Goal: Task Accomplishment & Management: Use online tool/utility

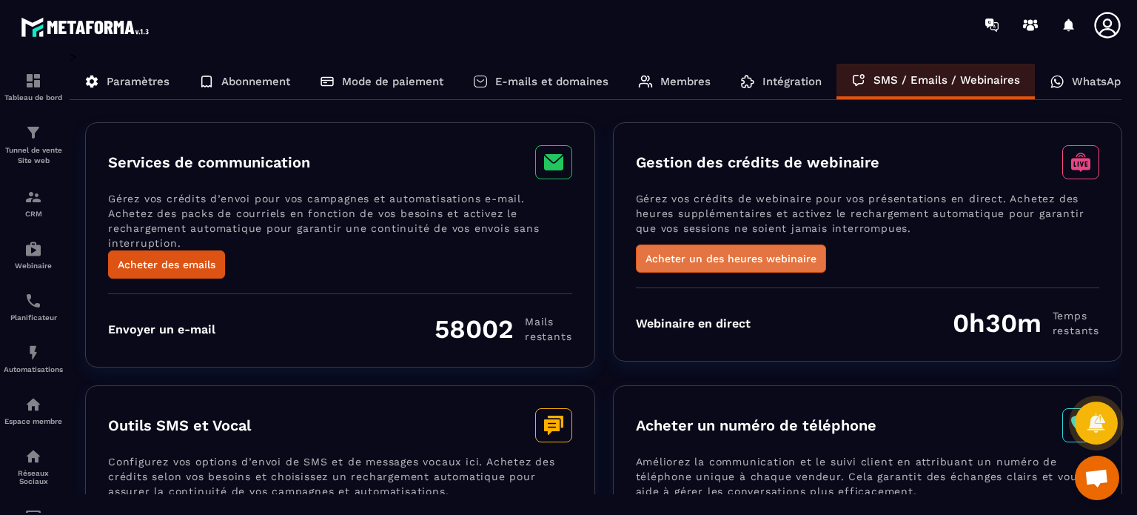
click at [806, 259] on button "Acheter un des heures webinaire" at bounding box center [731, 258] width 190 height 28
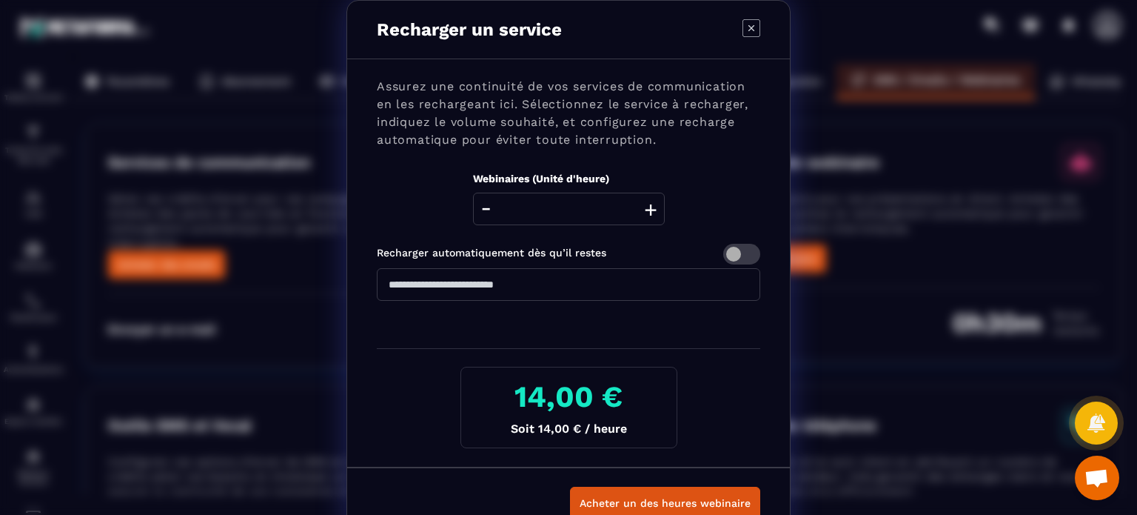
click at [743, 27] on icon "Modal window" at bounding box center [752, 28] width 18 height 18
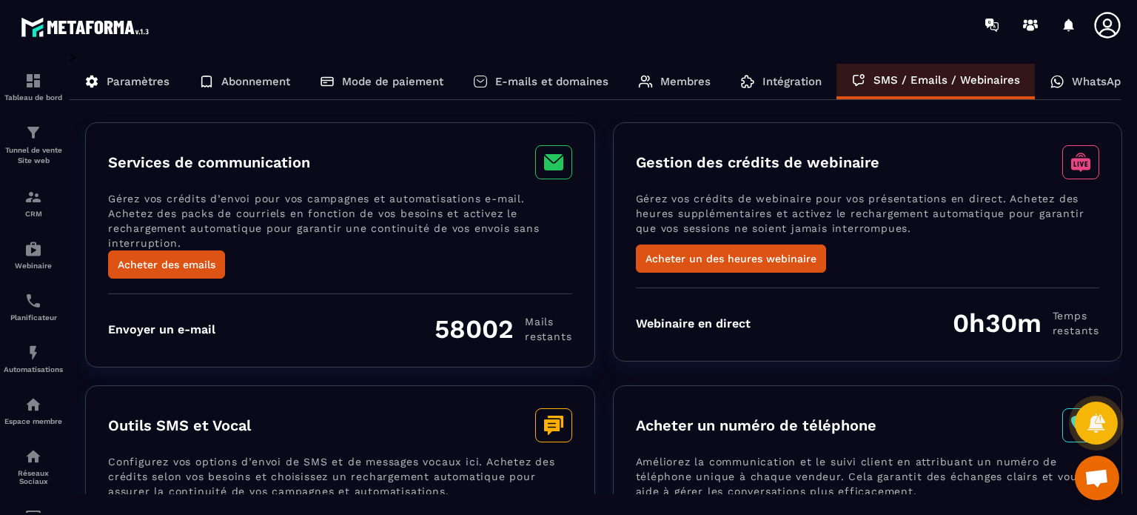
click at [1091, 93] on div "WhatsApp" at bounding box center [1088, 82] width 107 height 36
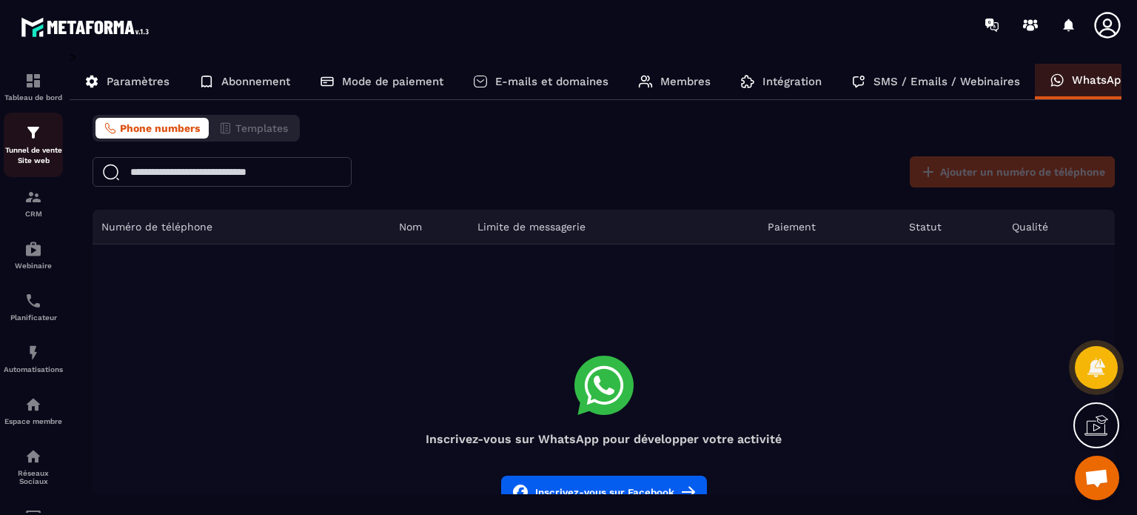
click at [27, 135] on img at bounding box center [33, 133] width 18 height 18
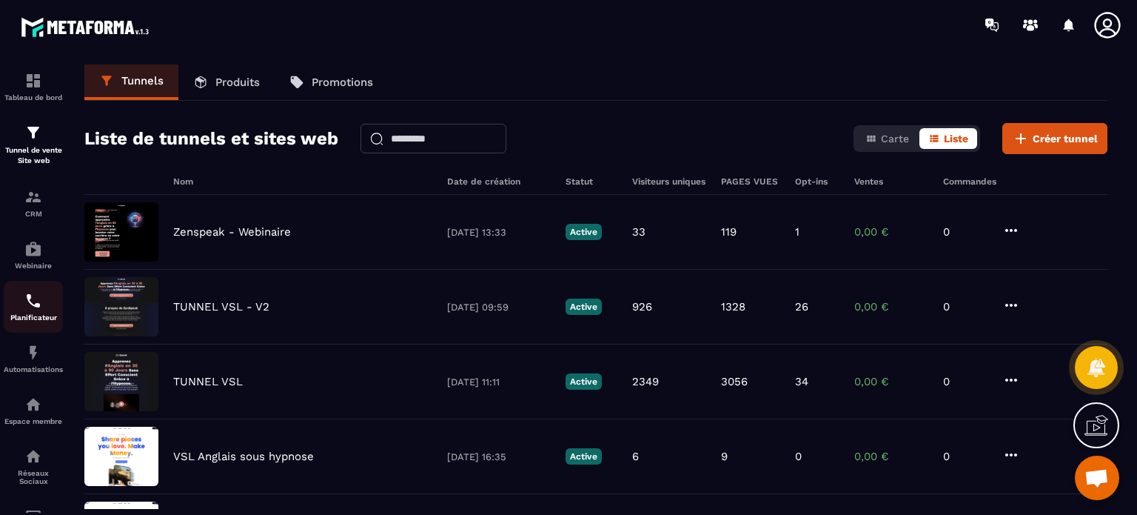
click at [24, 305] on img at bounding box center [33, 301] width 18 height 18
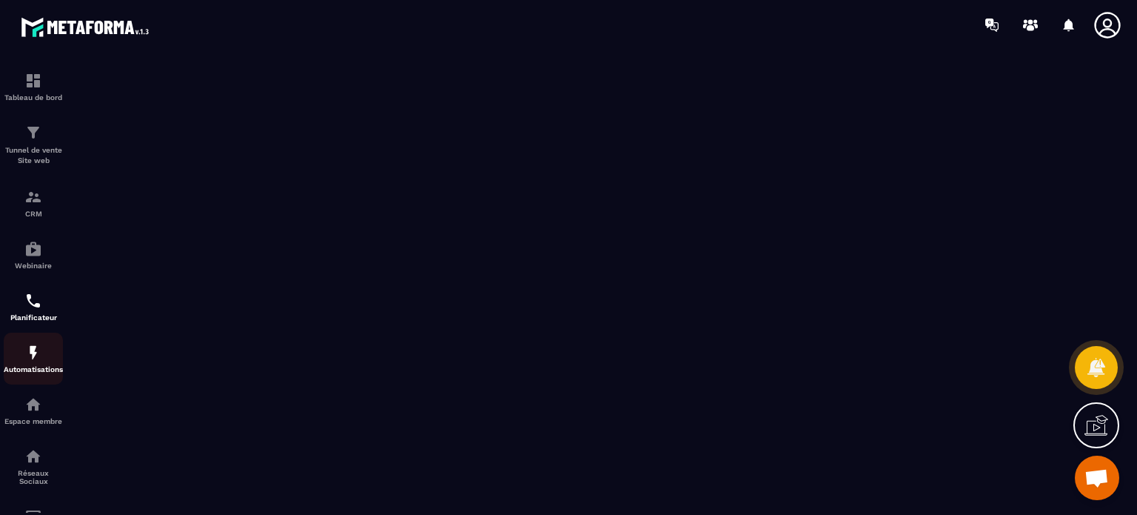
click at [34, 369] on p "Automatisations" at bounding box center [33, 369] width 59 height 8
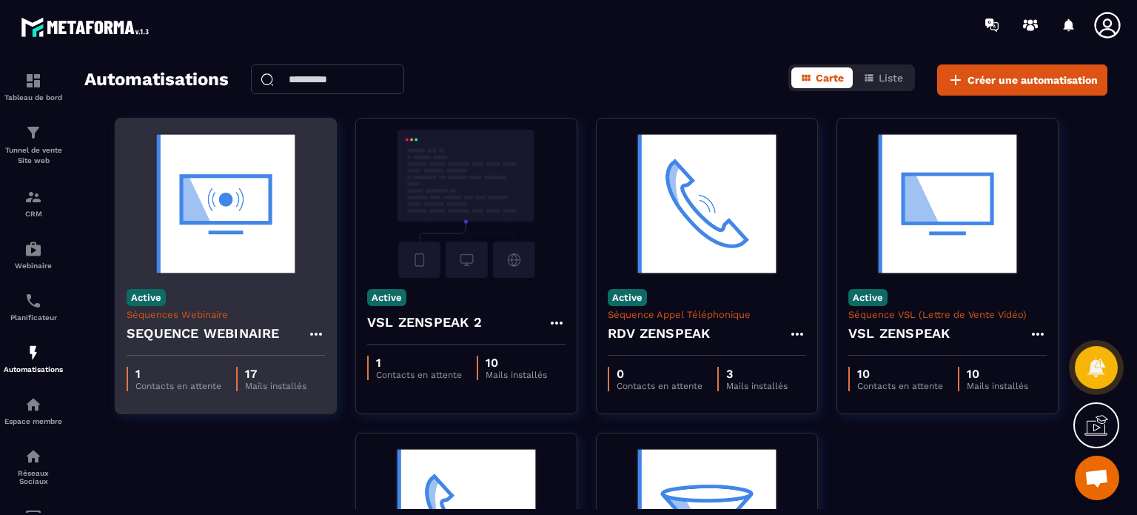
click at [215, 313] on p "Séquences Webinaire" at bounding box center [226, 314] width 198 height 11
click at [220, 208] on img at bounding box center [226, 204] width 198 height 148
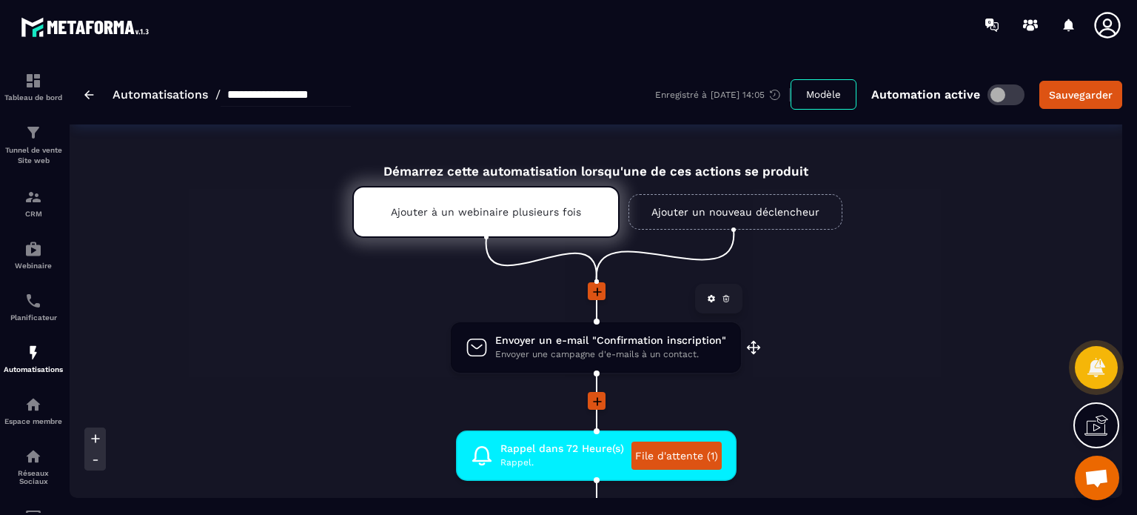
click at [538, 347] on span "Envoyer une campagne d'e-mails à un contact." at bounding box center [610, 354] width 231 height 14
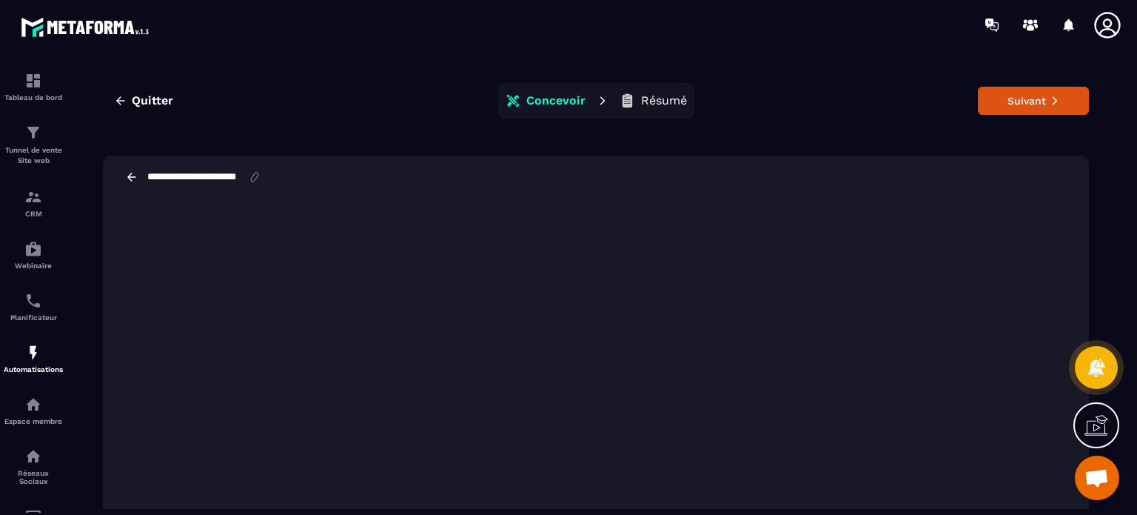
scroll to position [59, 0]
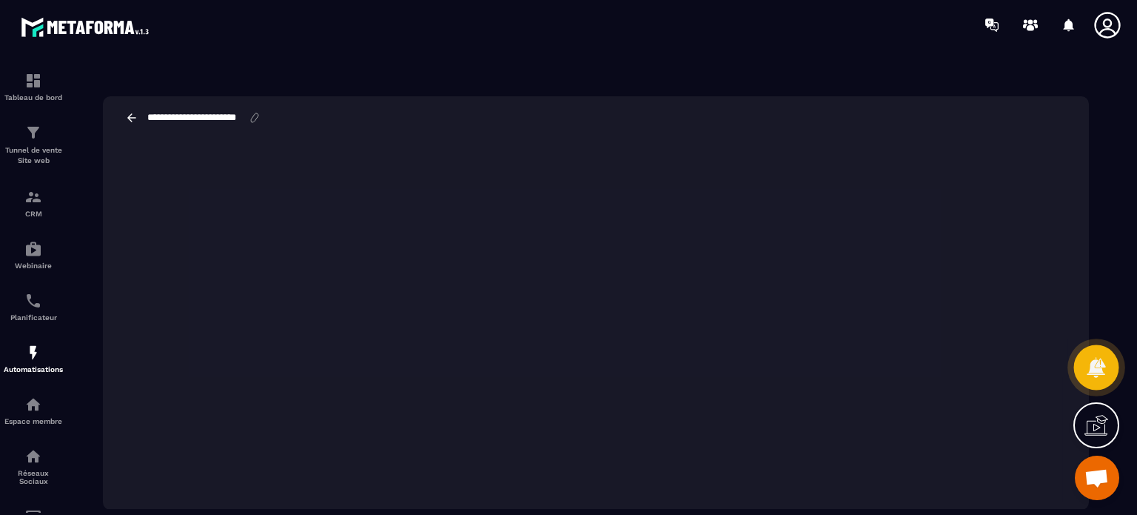
click at [1100, 351] on div at bounding box center [1096, 367] width 45 height 45
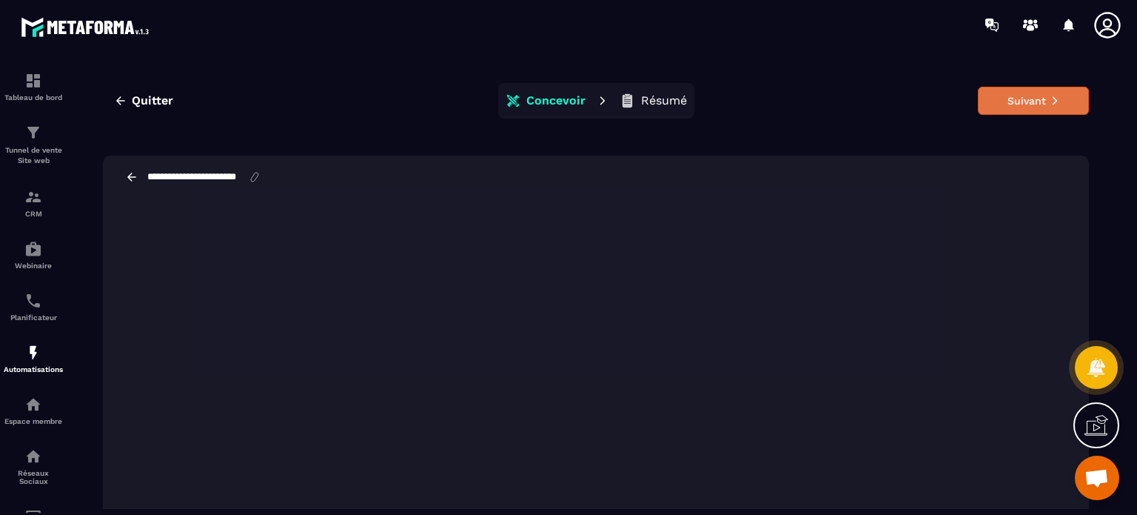
click at [1011, 100] on button "Suivant" at bounding box center [1033, 101] width 111 height 28
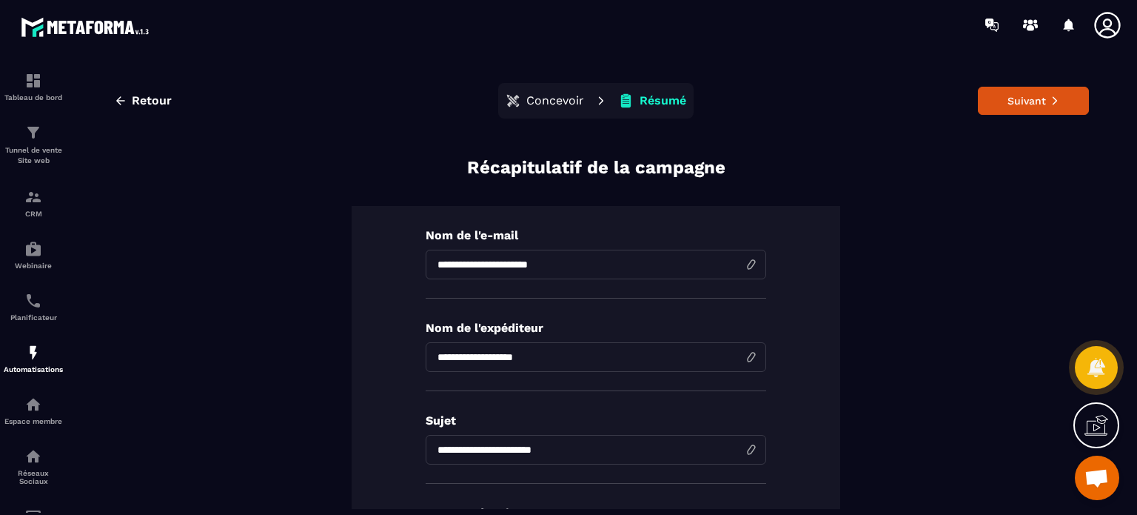
click at [1011, 100] on button "Suivant" at bounding box center [1033, 101] width 111 height 28
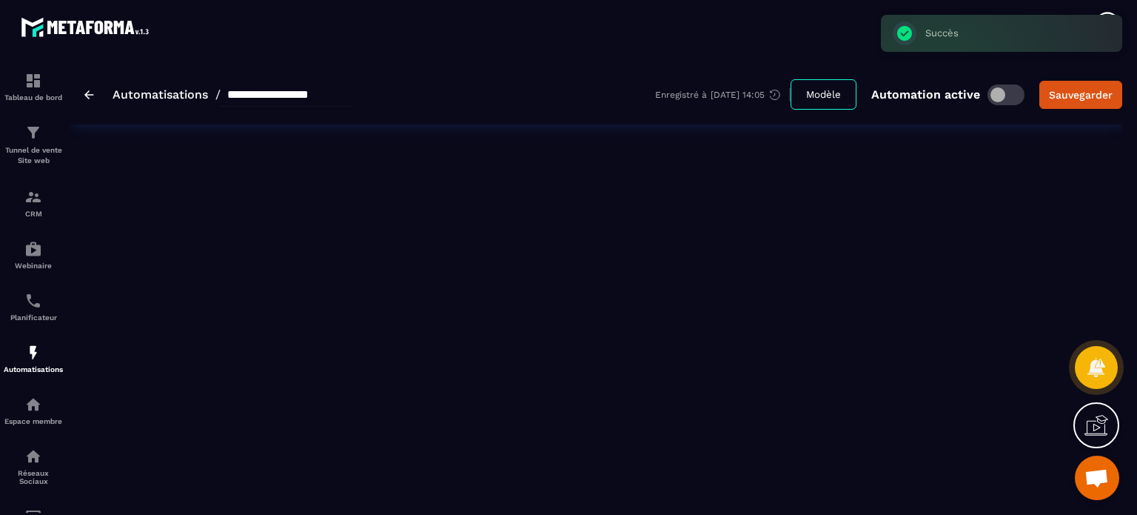
click at [1011, 100] on span at bounding box center [1006, 94] width 37 height 21
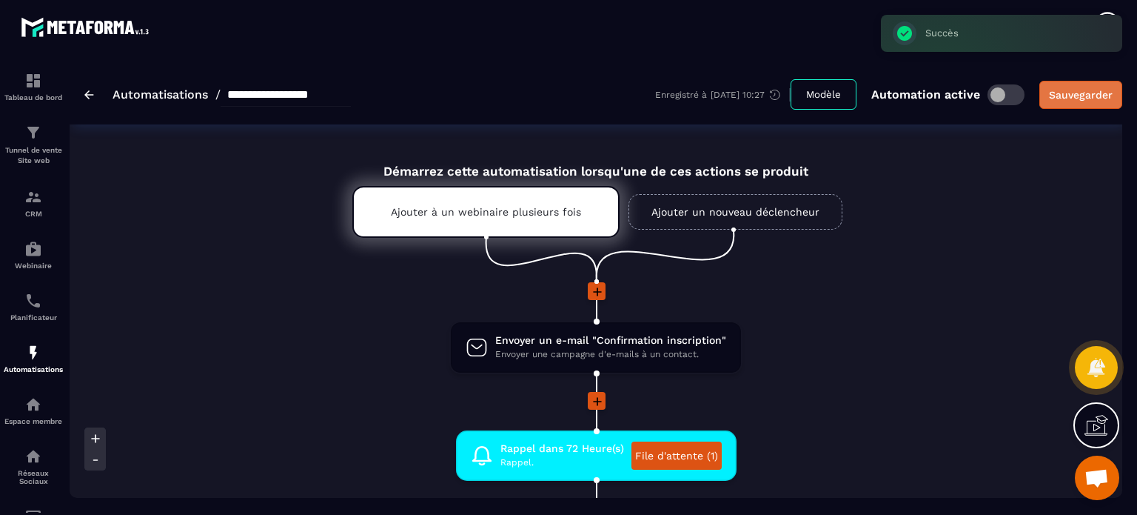
click at [1099, 94] on div "Sauvegarder" at bounding box center [1081, 94] width 64 height 15
click at [1007, 96] on span at bounding box center [1006, 94] width 37 height 21
click at [1065, 97] on div "Sauvegarder" at bounding box center [1081, 94] width 64 height 15
click at [90, 91] on img at bounding box center [89, 94] width 10 height 9
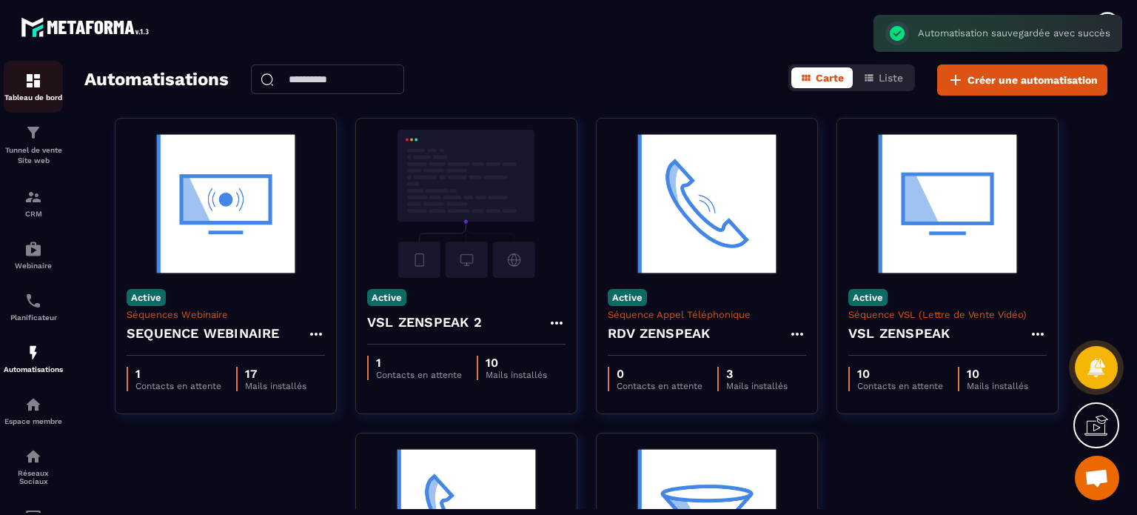
click at [30, 93] on p "Tableau de bord" at bounding box center [33, 97] width 59 height 8
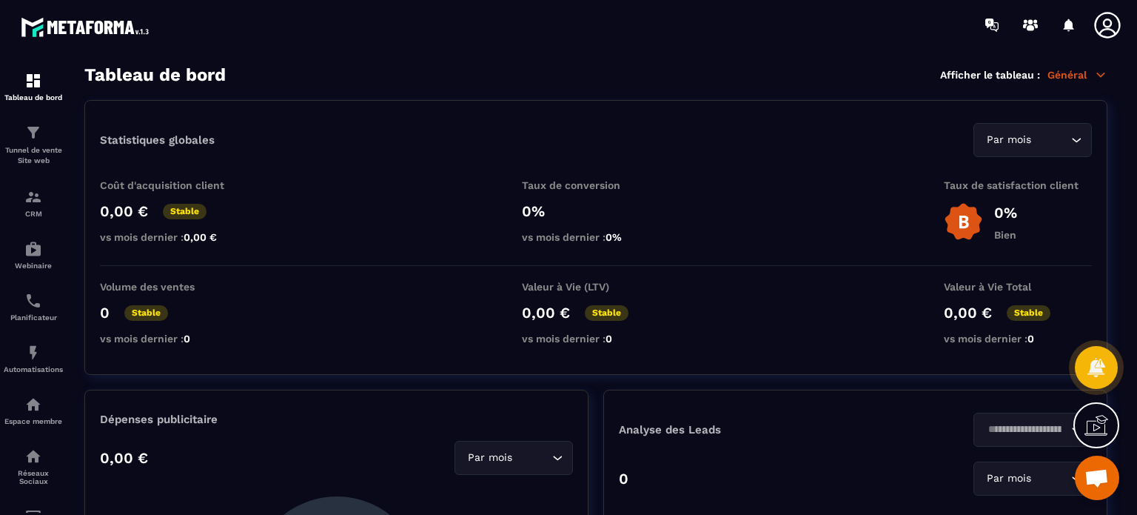
click at [1118, 27] on icon at bounding box center [1108, 25] width 30 height 30
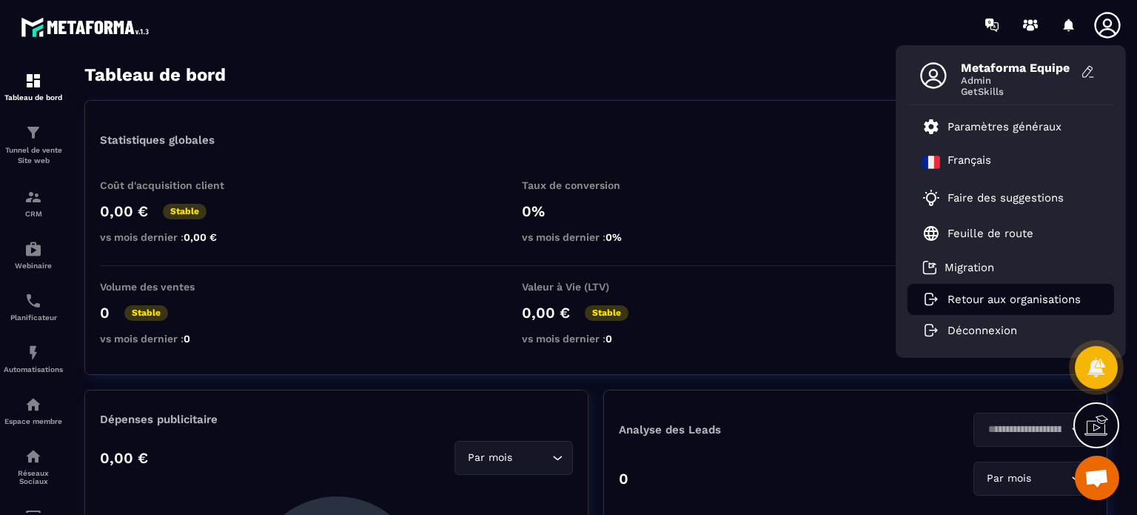
click at [992, 291] on li "Retour aux organisations" at bounding box center [1011, 299] width 207 height 31
click at [977, 301] on p "Retour aux organisations" at bounding box center [1014, 298] width 133 height 13
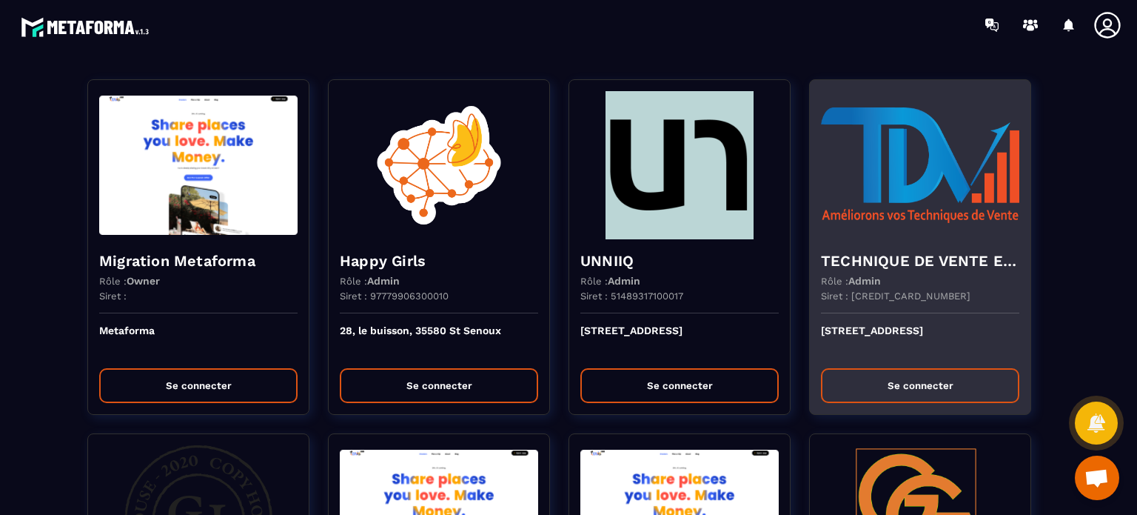
scroll to position [4202, 0]
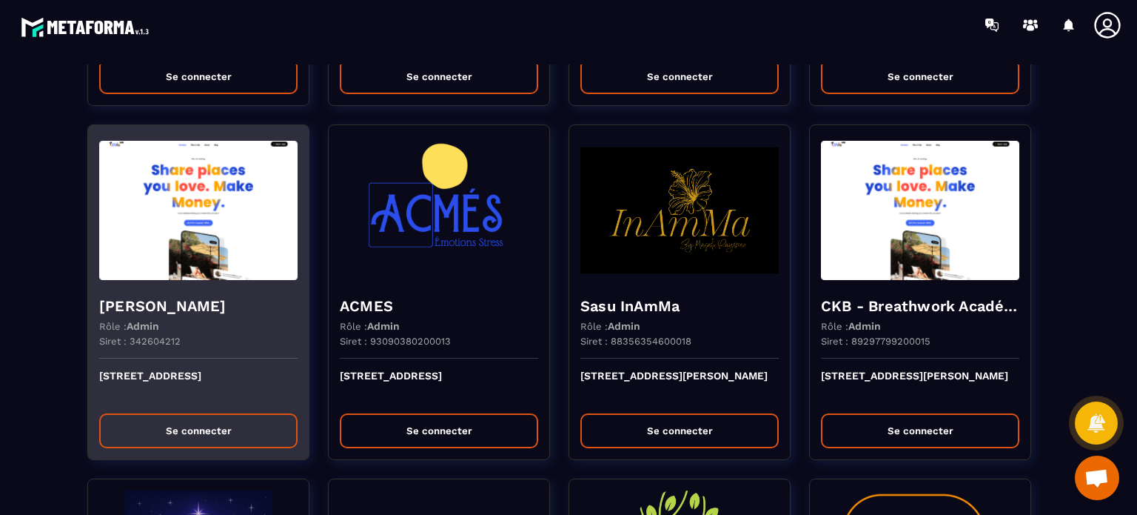
click at [209, 335] on div "Siret : 342604212" at bounding box center [198, 346] width 198 height 23
